Goal: Check status: Check status

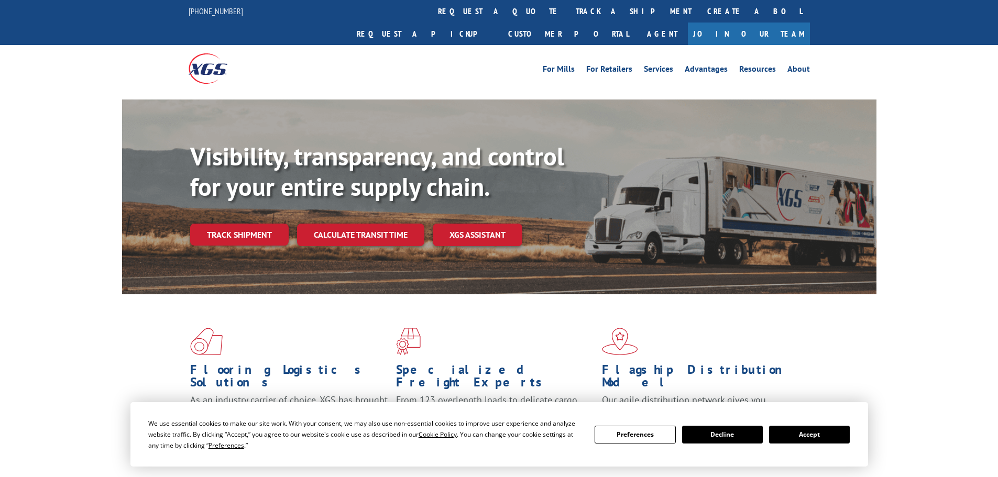
click at [229, 230] on div "Visibility, transparency, and control for your entire supply chain. Track shipm…" at bounding box center [533, 214] width 686 height 146
click at [244, 224] on link "Track shipment" at bounding box center [239, 235] width 98 height 22
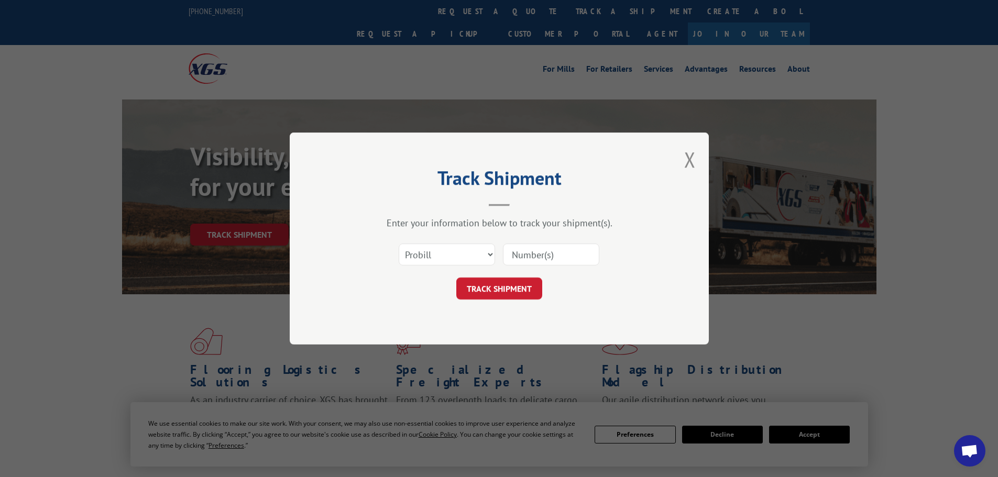
click at [539, 255] on input at bounding box center [551, 255] width 96 height 22
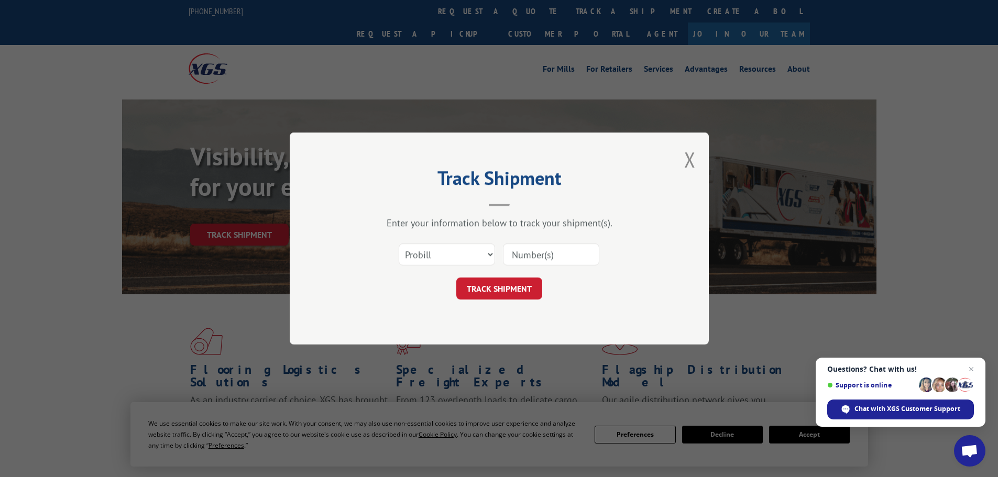
paste input "4073851"
type input "4073851"
click at [499, 290] on button "TRACK SHIPMENT" at bounding box center [499, 289] width 86 height 22
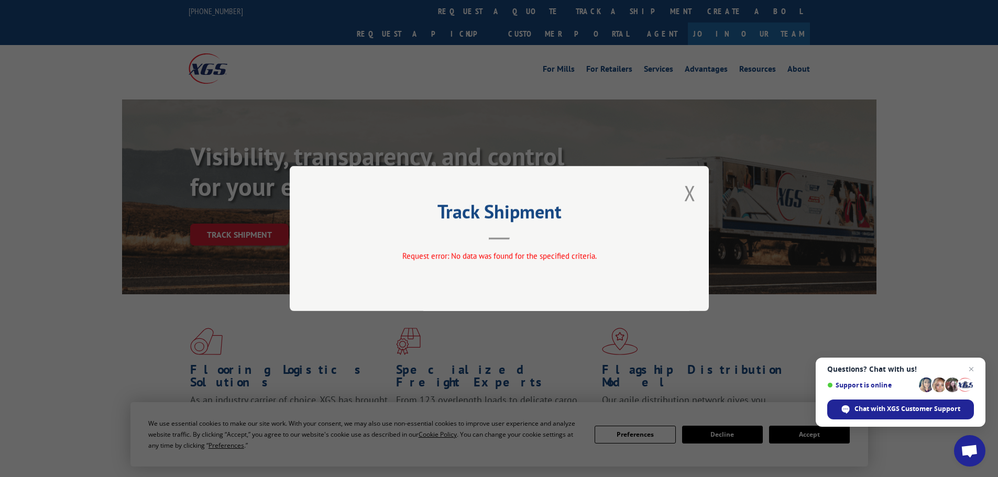
click at [972, 369] on span "Open chat" at bounding box center [971, 369] width 13 height 13
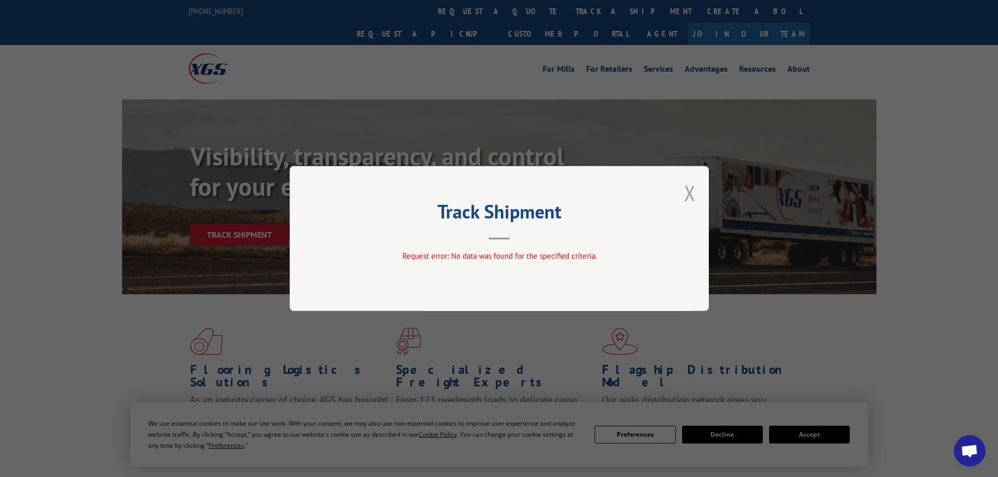
click at [689, 191] on button "Close modal" at bounding box center [690, 193] width 12 height 28
